Goal: Find specific page/section: Find specific page/section

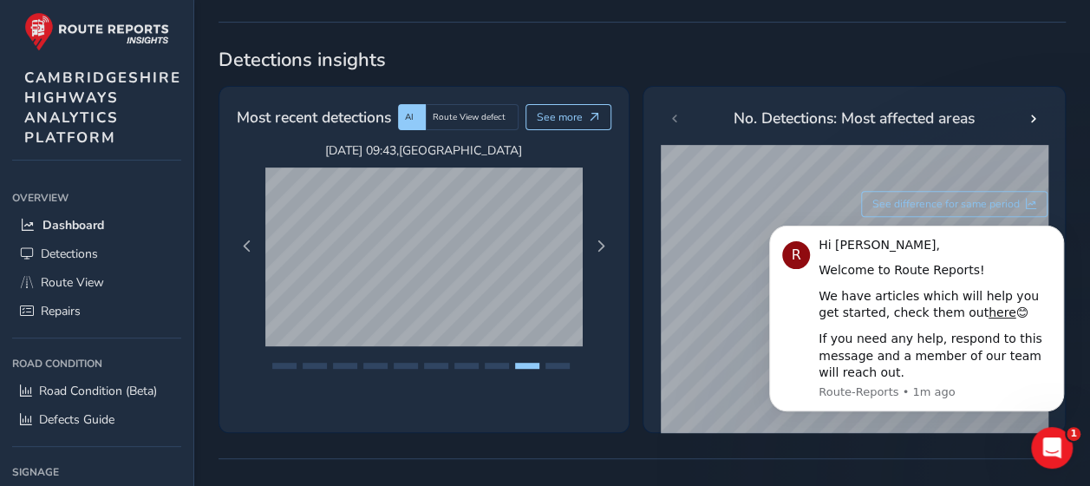
scroll to position [291, 0]
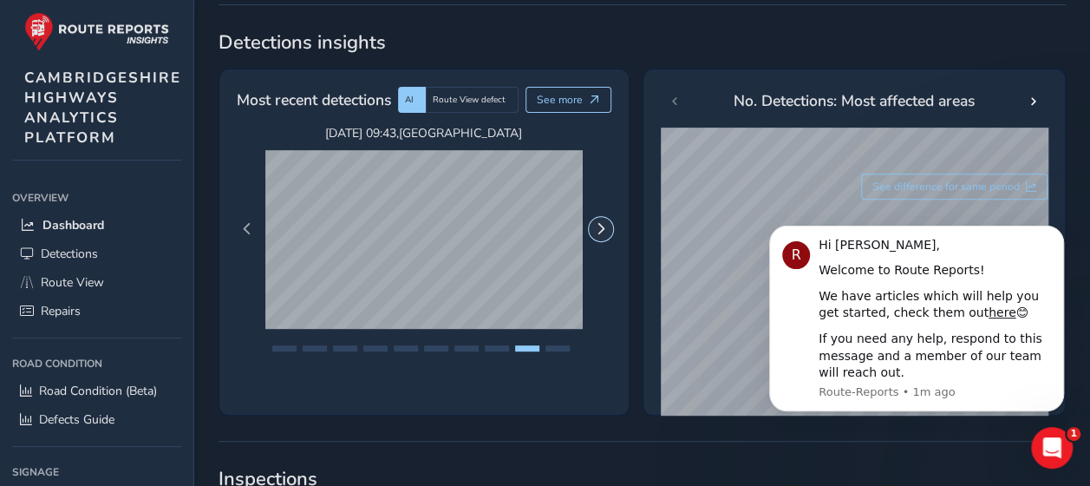
click at [602, 235] on span "Next Page" at bounding box center [601, 229] width 12 height 12
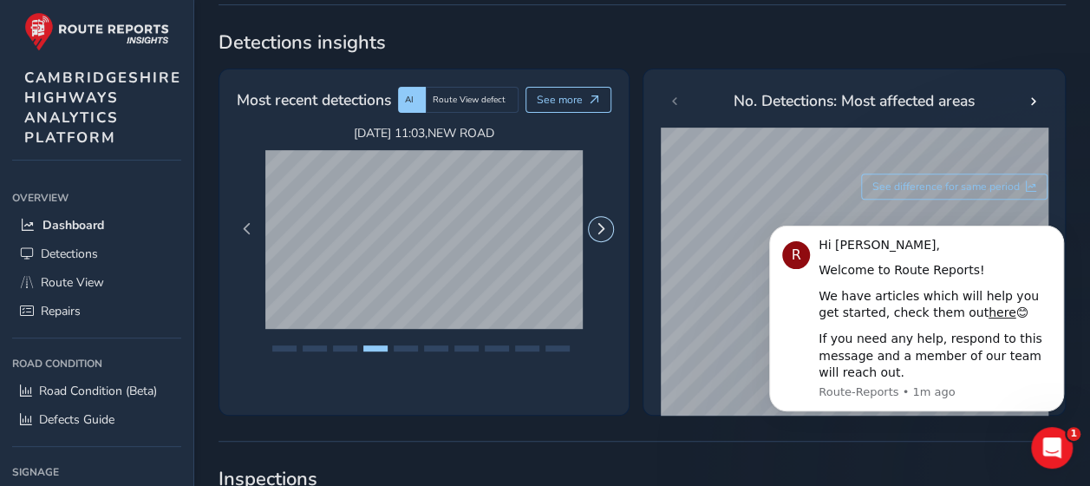
click at [602, 235] on span "Next Page" at bounding box center [601, 229] width 12 height 12
click at [1058, 230] on icon "Dismiss notification" at bounding box center [1060, 231] width 10 height 10
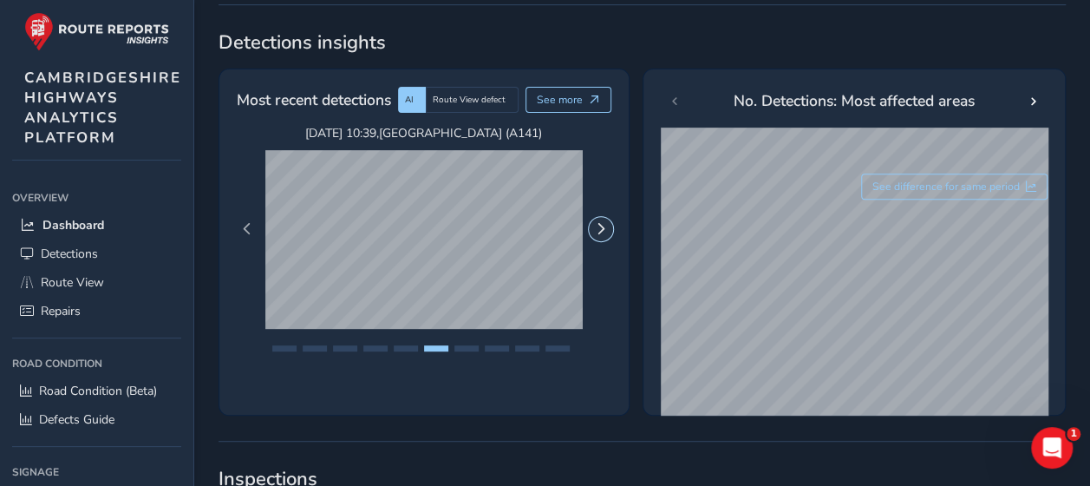
click at [597, 235] on span "Next Page" at bounding box center [601, 229] width 12 height 12
click at [595, 235] on span "Next Page" at bounding box center [601, 229] width 12 height 12
click at [593, 234] on button "Next Page" at bounding box center [601, 229] width 24 height 24
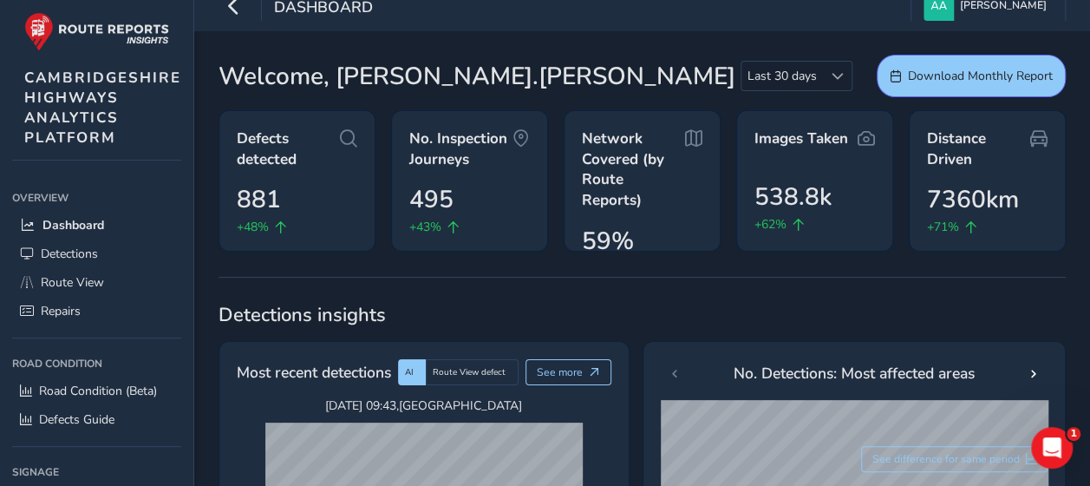
scroll to position [0, 0]
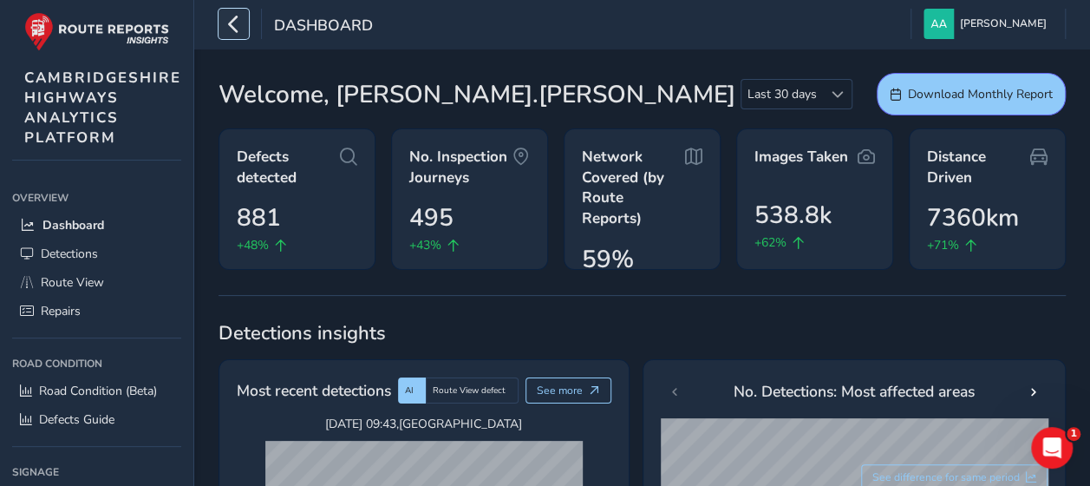
click at [243, 19] on button "button" at bounding box center [234, 24] width 30 height 30
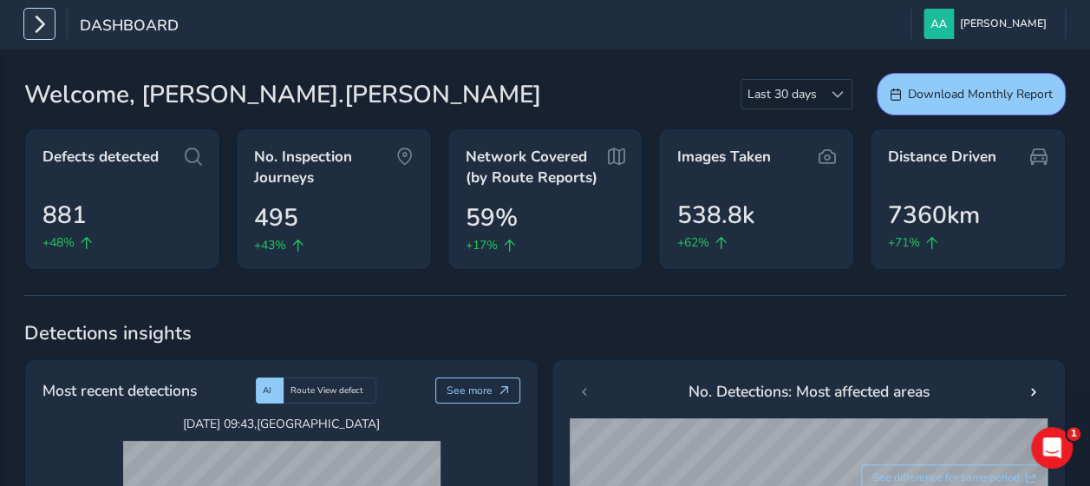
click at [53, 19] on button "button" at bounding box center [39, 24] width 30 height 30
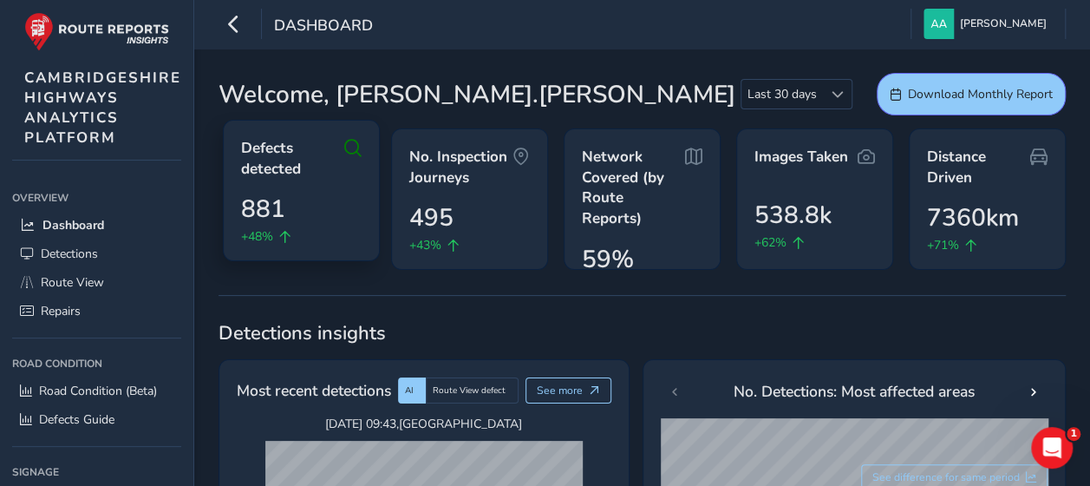
click at [344, 144] on span "Defects detected" at bounding box center [292, 158] width 103 height 41
click at [328, 142] on span "Defects detected" at bounding box center [292, 158] width 103 height 41
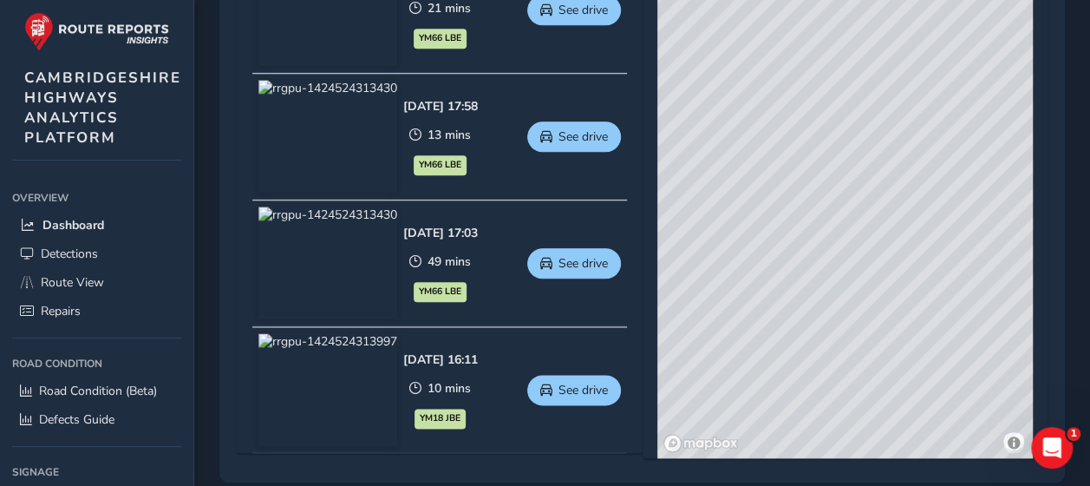
scroll to position [912, 0]
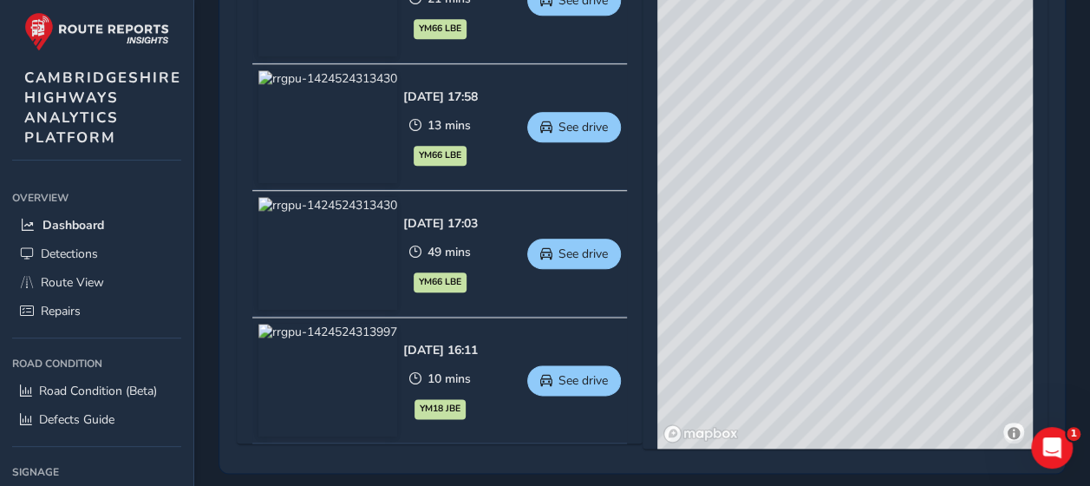
drag, startPoint x: 913, startPoint y: 319, endPoint x: 723, endPoint y: 265, distance: 197.5
click at [723, 265] on div "© Mapbox © OpenStreetMap Improve this map © Maxar" at bounding box center [846, 193] width 376 height 512
drag, startPoint x: 783, startPoint y: 239, endPoint x: 975, endPoint y: 249, distance: 192.9
click at [975, 249] on div "© Mapbox © OpenStreetMap Improve this map © Maxar" at bounding box center [846, 193] width 376 height 512
drag, startPoint x: 827, startPoint y: 309, endPoint x: 852, endPoint y: 160, distance: 151.3
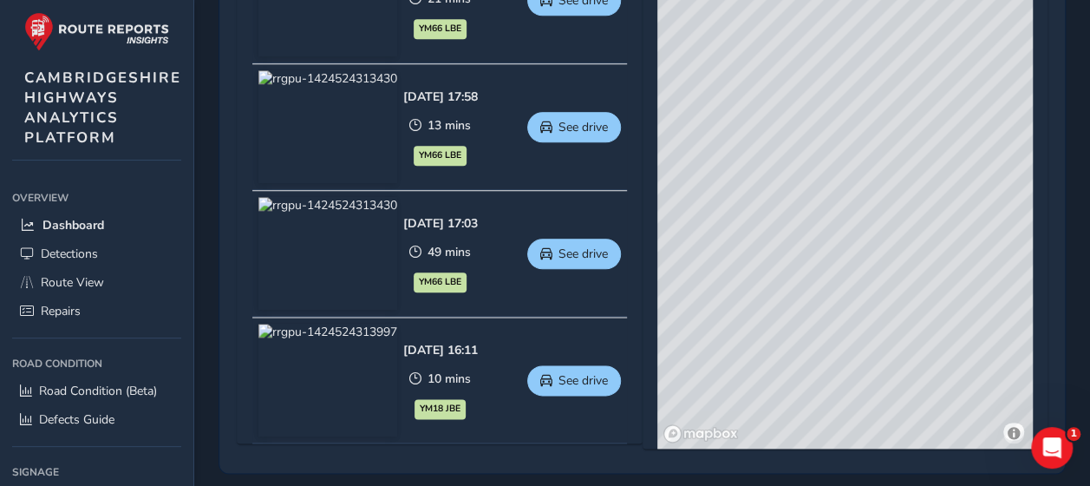
click at [852, 160] on div "© Mapbox © OpenStreetMap Improve this map © Maxar" at bounding box center [846, 193] width 376 height 512
drag, startPoint x: 795, startPoint y: 262, endPoint x: 710, endPoint y: 87, distance: 194.8
click at [710, 87] on div "© Mapbox © OpenStreetMap Improve this map © Maxar" at bounding box center [846, 193] width 376 height 512
drag, startPoint x: 902, startPoint y: 270, endPoint x: 777, endPoint y: 90, distance: 218.8
click at [777, 90] on div "© Mapbox © OpenStreetMap Improve this map © Maxar" at bounding box center [846, 193] width 376 height 512
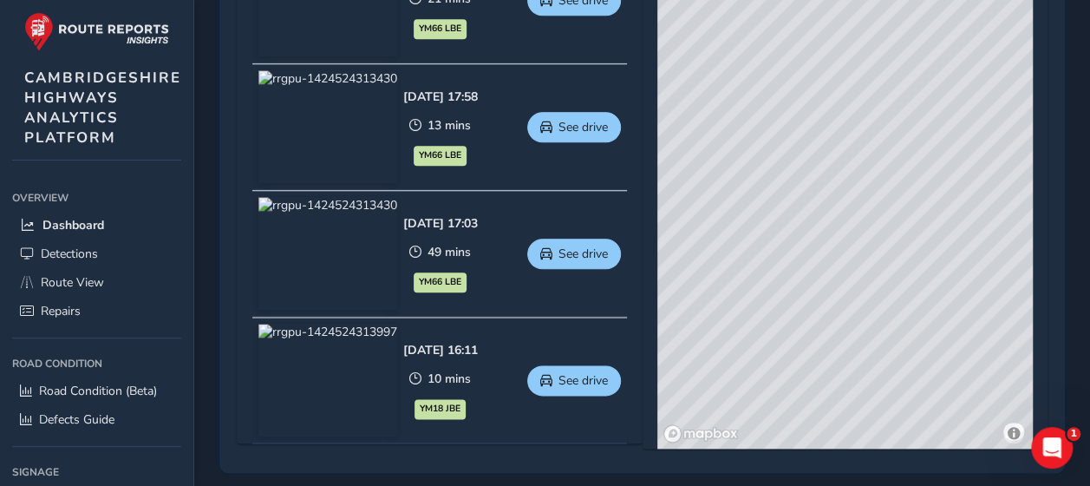
drag, startPoint x: 907, startPoint y: 265, endPoint x: 831, endPoint y: 152, distance: 136.2
click at [835, 156] on div "© Mapbox © OpenStreetMap Improve this map © Maxar" at bounding box center [846, 193] width 376 height 512
drag, startPoint x: 836, startPoint y: 169, endPoint x: 795, endPoint y: 115, distance: 68.0
click at [795, 115] on div "© Mapbox © OpenStreetMap Improve this map © Maxar" at bounding box center [846, 193] width 376 height 512
drag, startPoint x: 798, startPoint y: 122, endPoint x: 836, endPoint y: 229, distance: 113.3
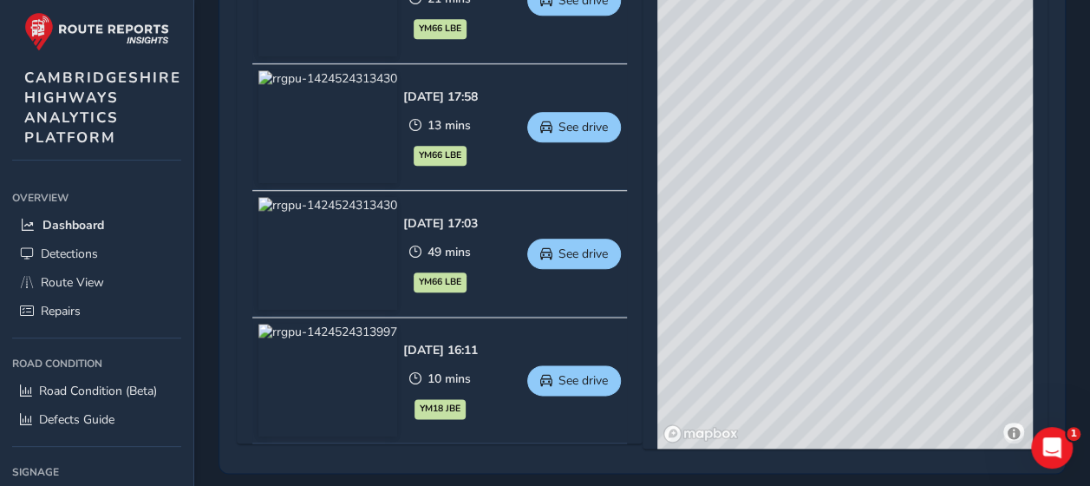
click at [836, 229] on div "© Mapbox © OpenStreetMap Improve this map © Maxar" at bounding box center [846, 193] width 376 height 512
drag, startPoint x: 818, startPoint y: 181, endPoint x: 820, endPoint y: 301, distance: 119.7
click at [820, 301] on div "© Mapbox © OpenStreetMap Improve this map © Maxar" at bounding box center [846, 193] width 376 height 512
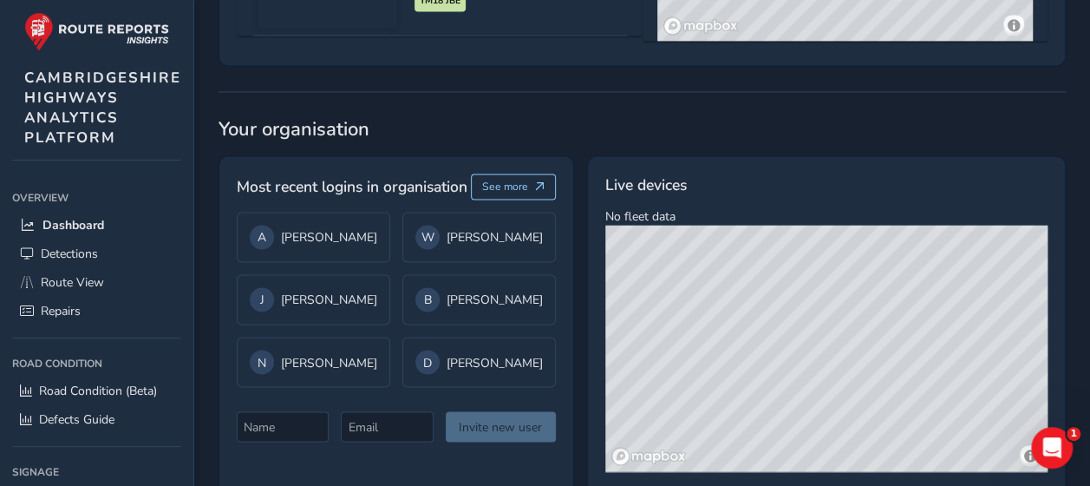
scroll to position [1366, 0]
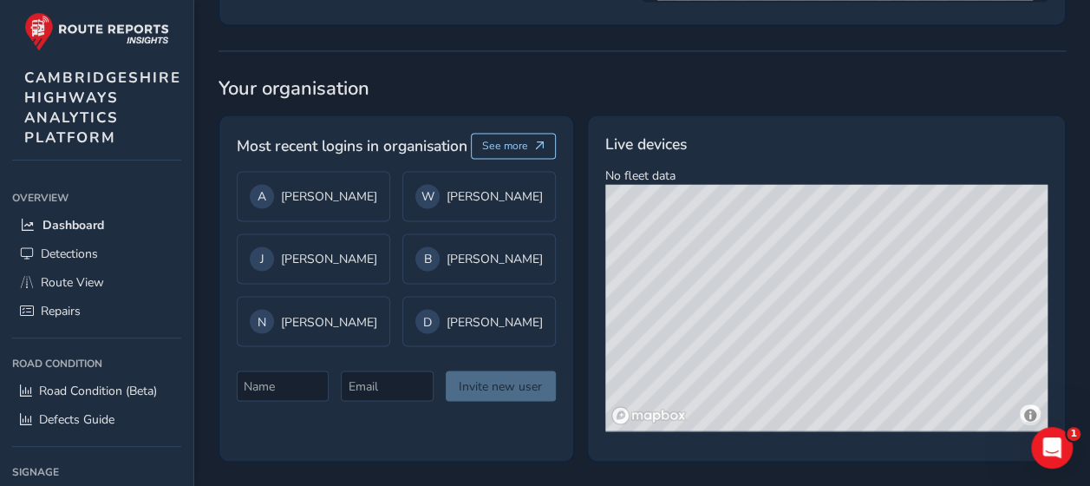
drag, startPoint x: 829, startPoint y: 346, endPoint x: 804, endPoint y: 382, distance: 43.6
drag, startPoint x: 804, startPoint y: 382, endPoint x: 658, endPoint y: 106, distance: 312.4
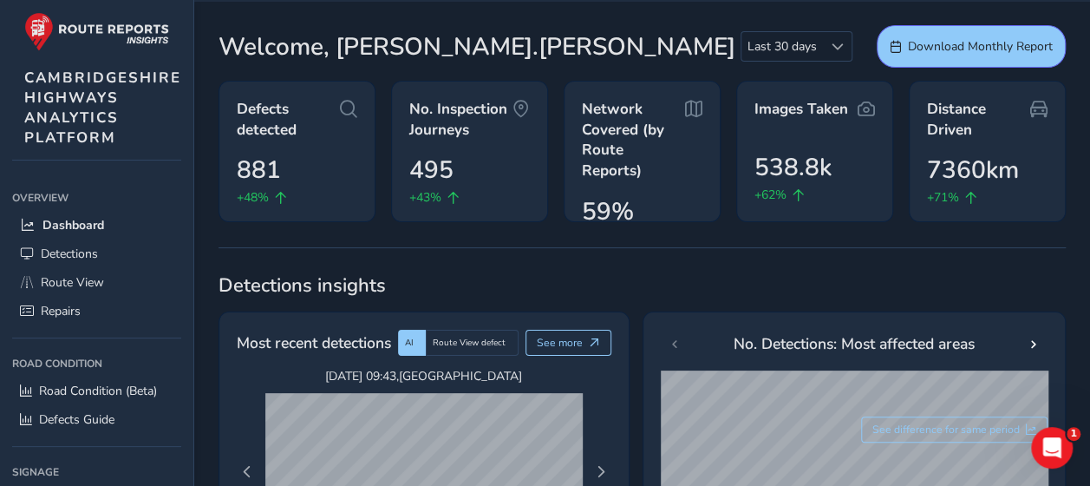
scroll to position [0, 0]
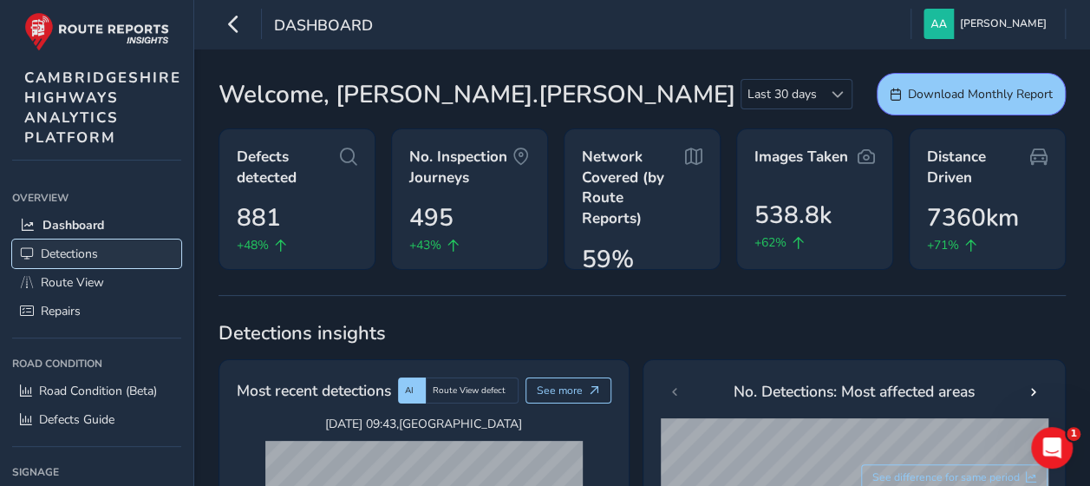
click at [75, 255] on span "Detections" at bounding box center [69, 254] width 57 height 16
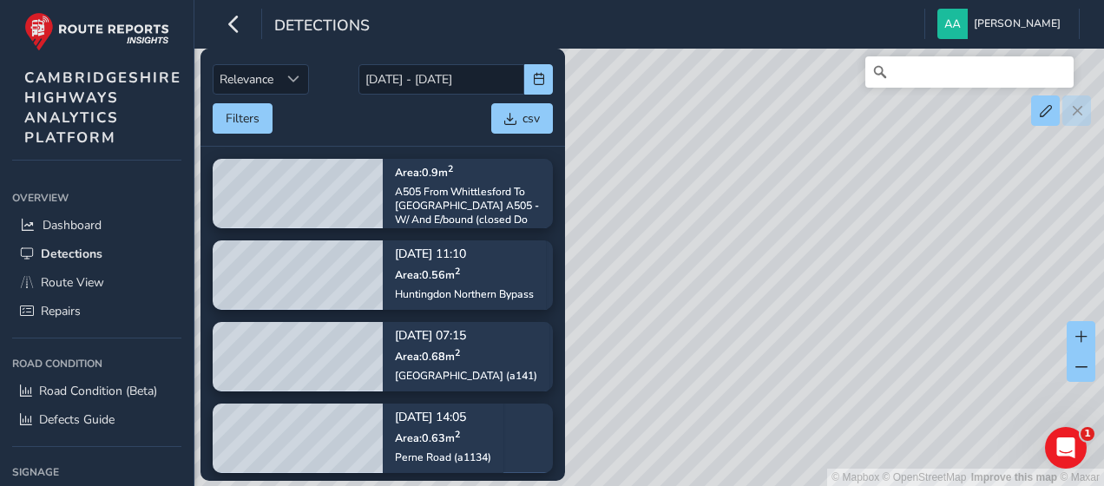
drag, startPoint x: 773, startPoint y: 340, endPoint x: 830, endPoint y: 231, distance: 123.4
click at [830, 231] on div "© Mapbox © OpenStreetMap Improve this map © Maxar" at bounding box center [552, 243] width 1104 height 486
drag, startPoint x: 909, startPoint y: 250, endPoint x: 779, endPoint y: 151, distance: 163.4
click at [779, 151] on div "© Mapbox © OpenStreetMap Improve this map © Maxar" at bounding box center [552, 243] width 1104 height 486
drag, startPoint x: 796, startPoint y: 208, endPoint x: 857, endPoint y: 69, distance: 151.5
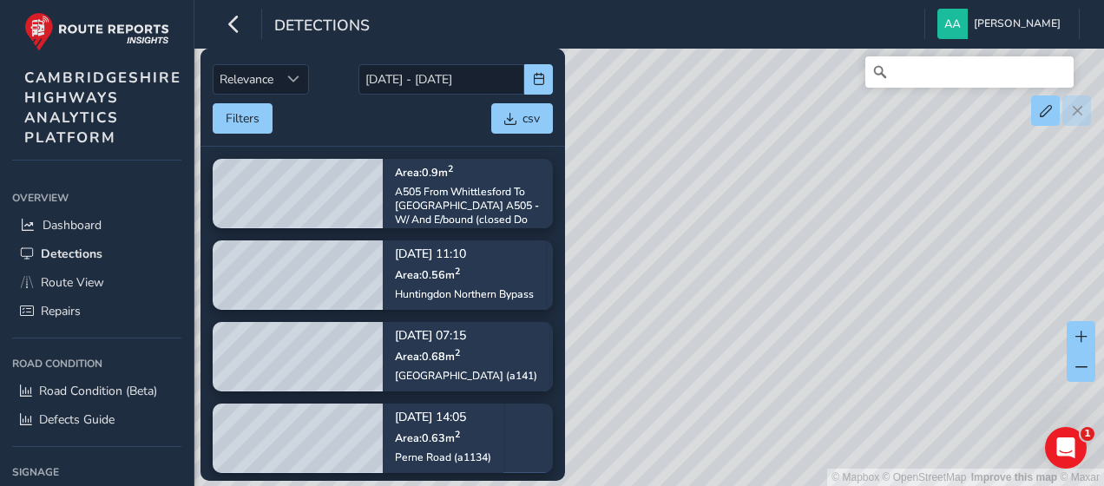
click at [857, 69] on div "© Mapbox © OpenStreetMap Improve this map © Maxar" at bounding box center [552, 243] width 1104 height 486
drag, startPoint x: 781, startPoint y: 212, endPoint x: 616, endPoint y: 69, distance: 218.3
click at [616, 69] on div "© Mapbox © OpenStreetMap Improve this map © Maxar" at bounding box center [552, 243] width 1104 height 486
drag, startPoint x: 838, startPoint y: 394, endPoint x: 818, endPoint y: 210, distance: 185.0
click at [818, 210] on div "© Mapbox © OpenStreetMap Improve this map © Maxar" at bounding box center [552, 243] width 1104 height 486
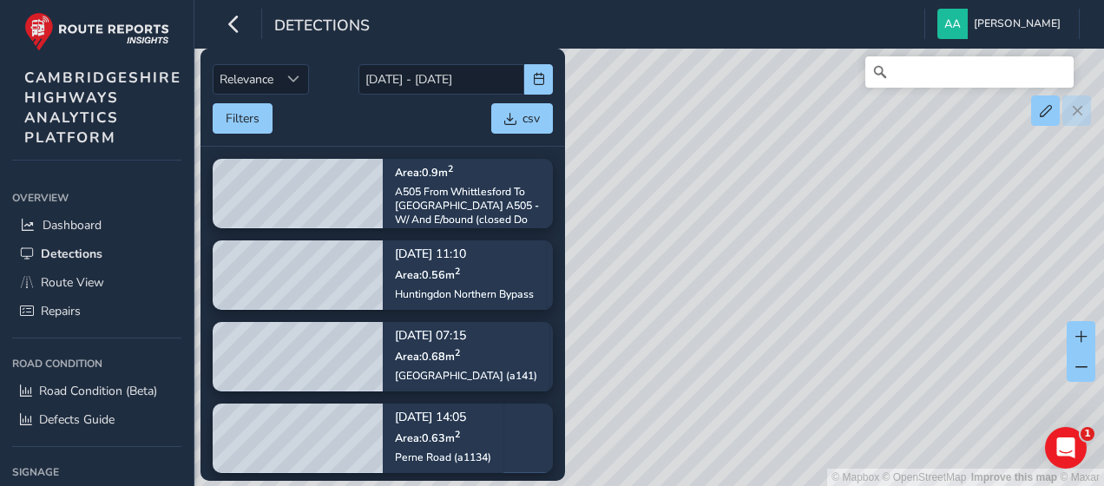
drag, startPoint x: 737, startPoint y: 236, endPoint x: 951, endPoint y: 142, distance: 233.1
click at [951, 142] on div "© Mapbox © OpenStreetMap Improve this map © Maxar" at bounding box center [552, 243] width 1104 height 486
drag, startPoint x: 907, startPoint y: 196, endPoint x: 771, endPoint y: 431, distance: 271.7
click at [771, 431] on div "© Mapbox © OpenStreetMap Improve this map © Maxar" at bounding box center [552, 243] width 1104 height 486
drag, startPoint x: 740, startPoint y: 382, endPoint x: 719, endPoint y: 455, distance: 75.8
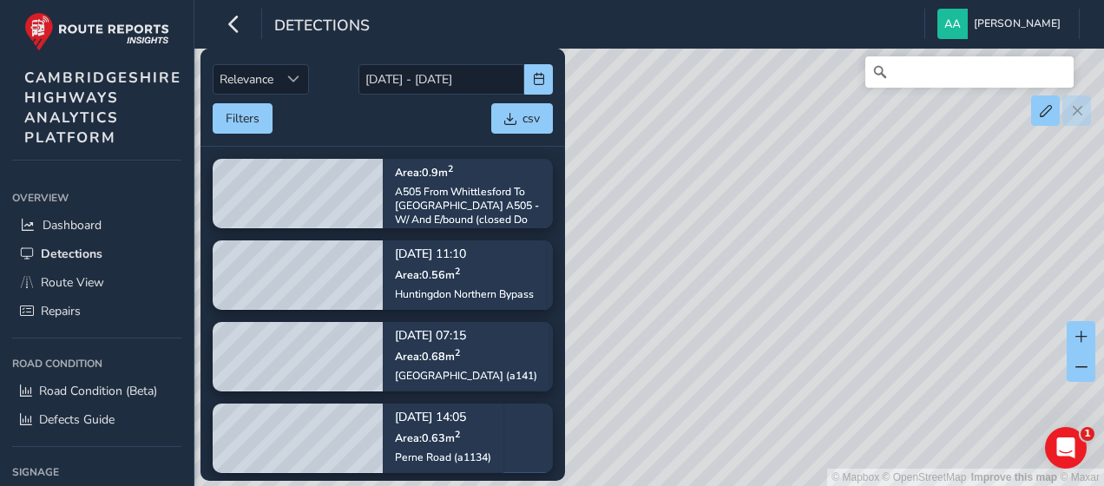
click at [719, 455] on div "© Mapbox © OpenStreetMap Improve this map © Maxar" at bounding box center [552, 243] width 1104 height 486
drag, startPoint x: 775, startPoint y: 227, endPoint x: 606, endPoint y: 283, distance: 178.0
click at [606, 283] on div "© Mapbox © OpenStreetMap Improve this map © Maxar" at bounding box center [552, 243] width 1104 height 486
drag, startPoint x: 768, startPoint y: 217, endPoint x: 758, endPoint y: 96, distance: 121.0
click at [737, 118] on div "© Mapbox © OpenStreetMap Improve this map © Maxar" at bounding box center [552, 243] width 1104 height 486
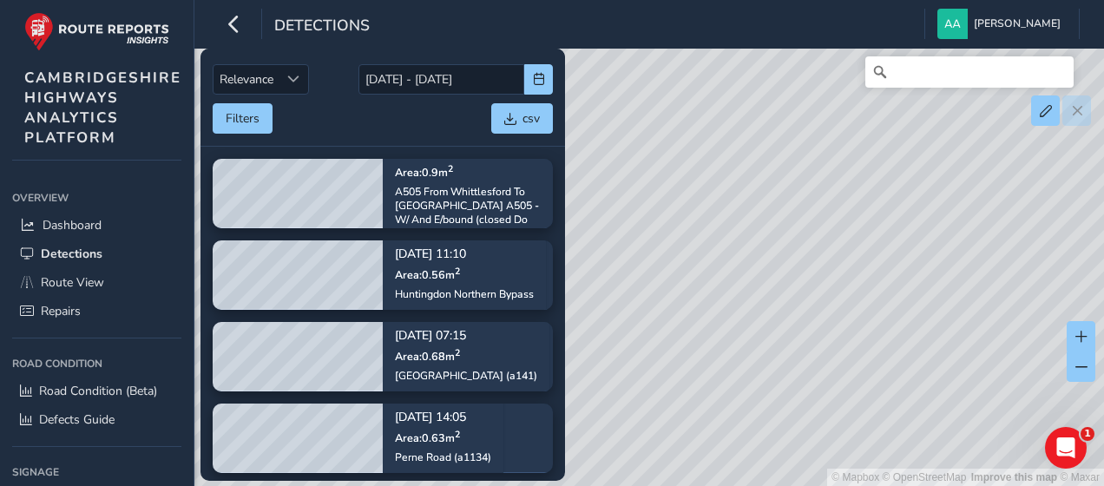
drag, startPoint x: 769, startPoint y: 191, endPoint x: 833, endPoint y: 416, distance: 234.5
click at [833, 416] on div "© Mapbox © OpenStreetMap Improve this map © Maxar" at bounding box center [552, 243] width 1104 height 486
drag, startPoint x: 682, startPoint y: 160, endPoint x: 742, endPoint y: 297, distance: 149.6
click at [742, 297] on div "© Mapbox © OpenStreetMap Improve this map © Maxar" at bounding box center [552, 243] width 1104 height 486
drag, startPoint x: 693, startPoint y: 223, endPoint x: 766, endPoint y: 416, distance: 206.7
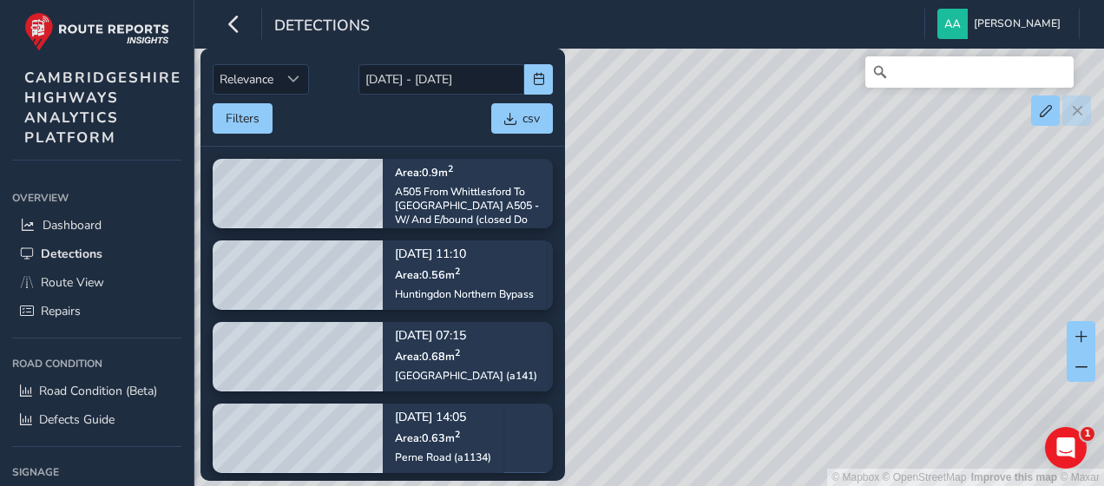
click at [766, 416] on div "© Mapbox © OpenStreetMap Improve this map © Maxar" at bounding box center [552, 243] width 1104 height 486
drag, startPoint x: 673, startPoint y: 115, endPoint x: 665, endPoint y: 198, distance: 83.6
click at [665, 198] on div "© Mapbox © OpenStreetMap Improve this map © Maxar" at bounding box center [552, 243] width 1104 height 486
drag, startPoint x: 751, startPoint y: 290, endPoint x: 655, endPoint y: 209, distance: 125.6
click at [655, 209] on div "© Mapbox © OpenStreetMap Improve this map © Maxar" at bounding box center [552, 243] width 1104 height 486
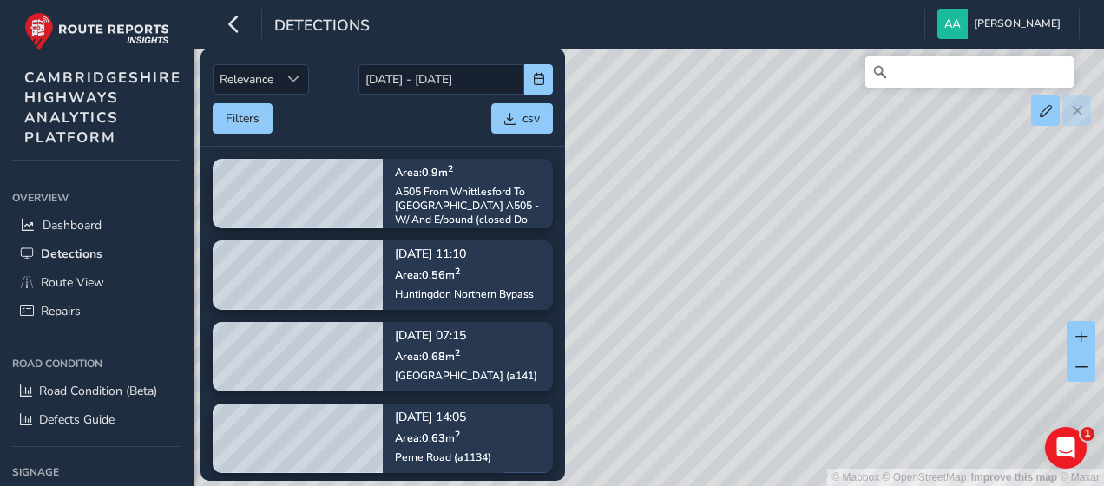
drag, startPoint x: 744, startPoint y: 269, endPoint x: 597, endPoint y: 250, distance: 148.7
click at [597, 250] on div "© Mapbox © OpenStreetMap Improve this map © Maxar" at bounding box center [552, 243] width 1104 height 486
drag, startPoint x: 751, startPoint y: 262, endPoint x: 562, endPoint y: 253, distance: 189.3
click at [562, 73] on div "Relevance Relevance [DATE] - [DATE] Filters csv [DATE] 11:59 Area: 0.9 m 2 A505…" at bounding box center [649, 73] width 861 height 0
drag, startPoint x: 68, startPoint y: 213, endPoint x: 524, endPoint y: 0, distance: 503.4
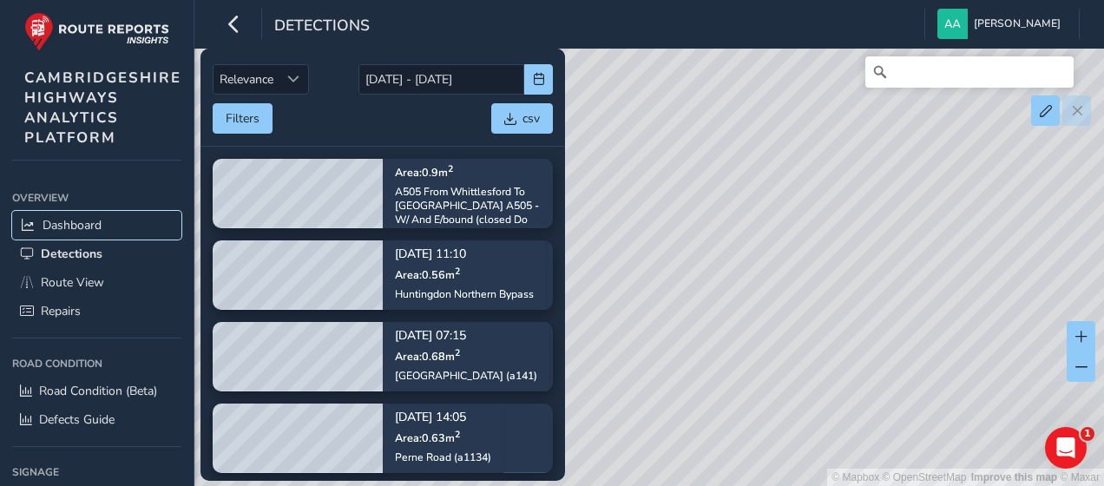
click at [68, 213] on link "Dashboard" at bounding box center [96, 225] width 169 height 29
